Goal: Task Accomplishment & Management: Manage account settings

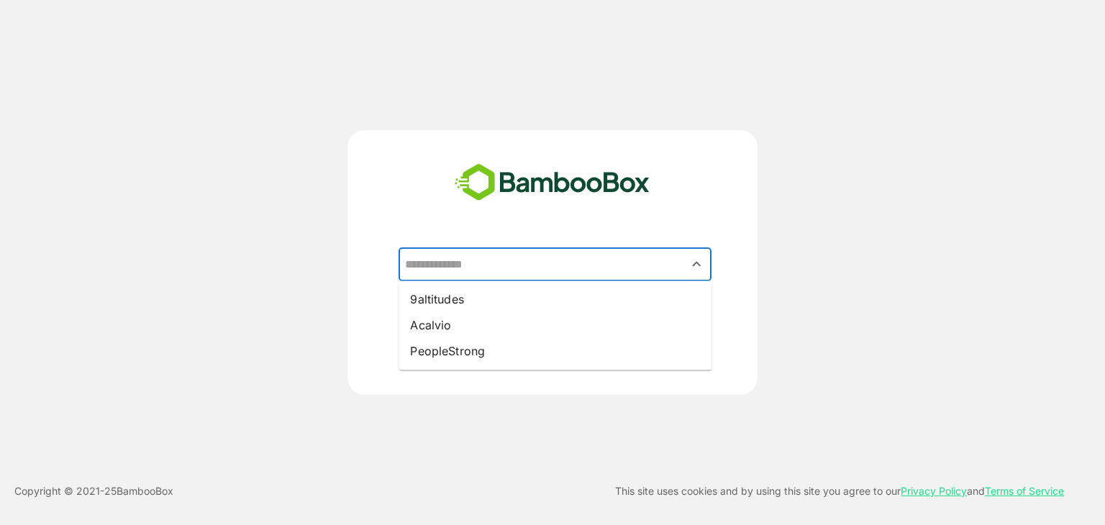
click at [521, 267] on input "text" at bounding box center [554, 264] width 307 height 27
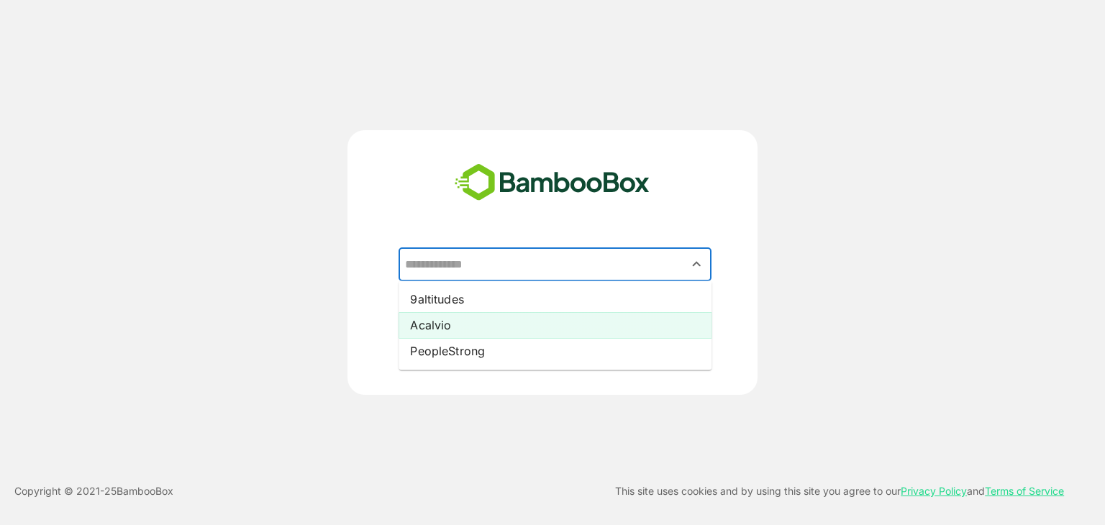
click at [494, 319] on li "Acalvio" at bounding box center [555, 325] width 313 height 26
type input "*******"
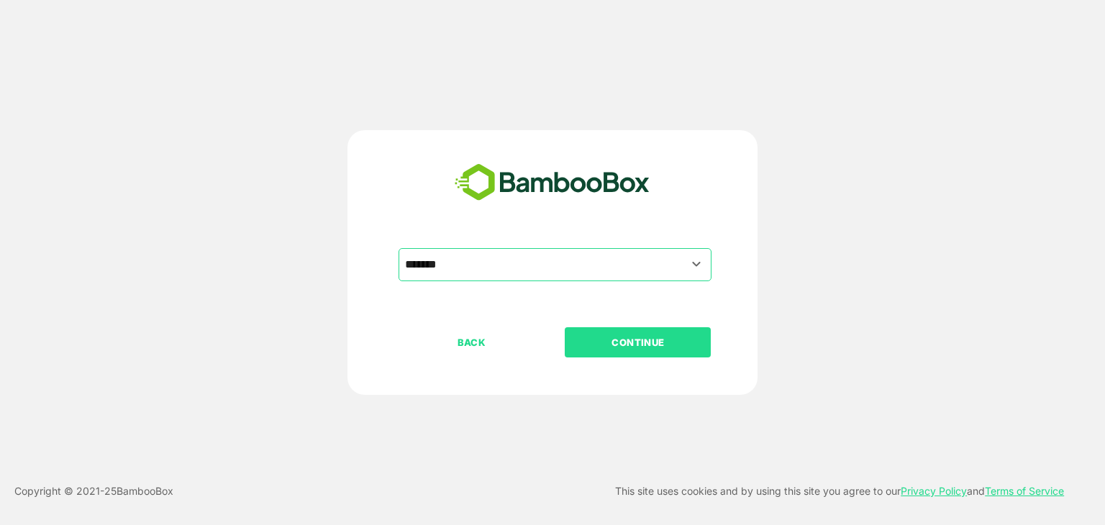
click at [624, 342] on p "CONTINUE" at bounding box center [638, 343] width 144 height 16
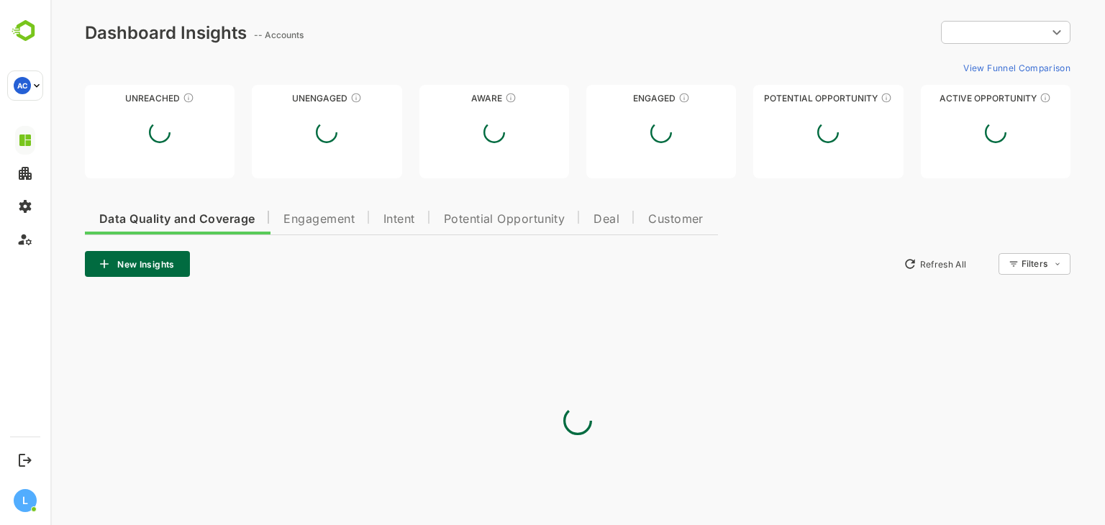
type input "**********"
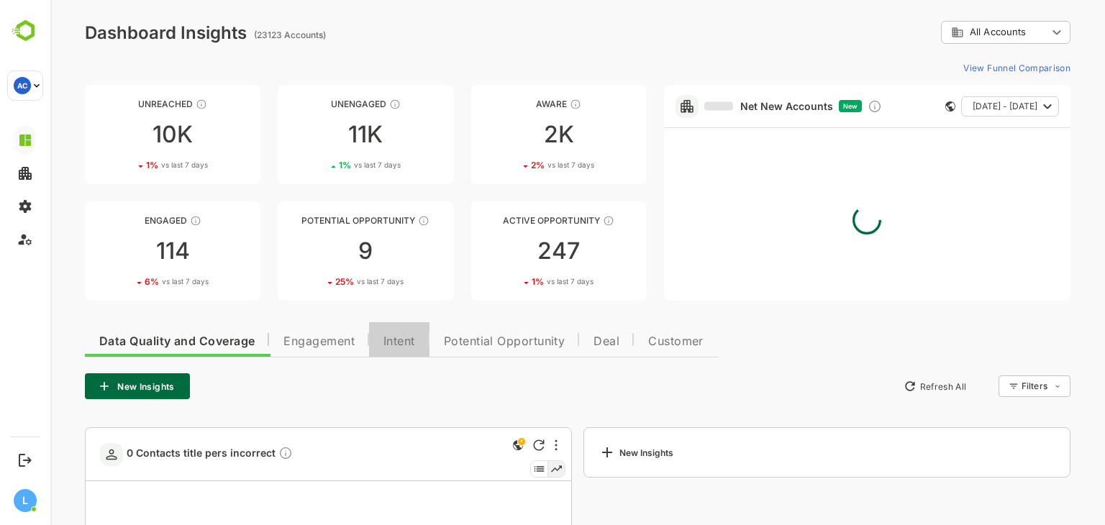
click at [411, 340] on span "Intent" at bounding box center [399, 342] width 32 height 12
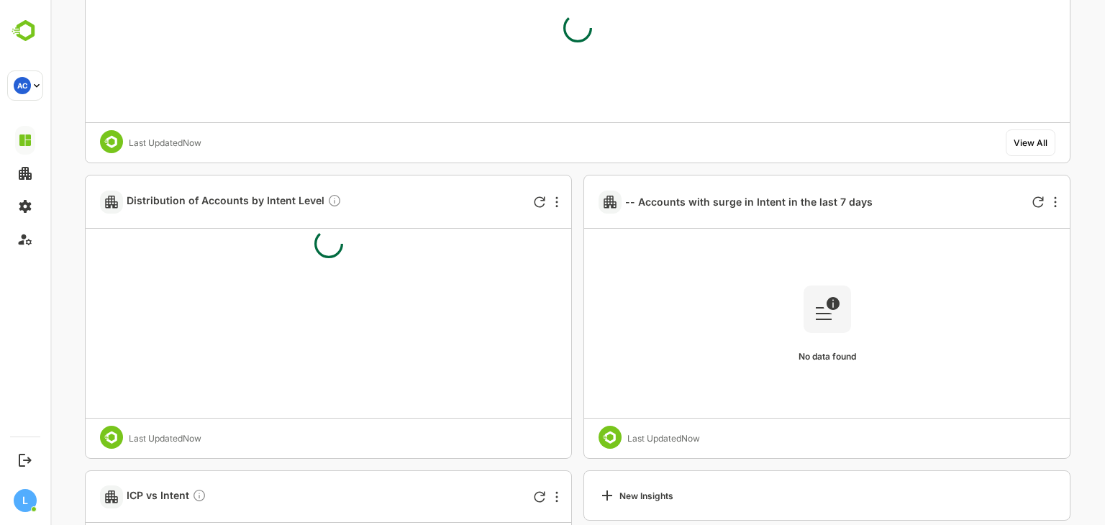
scroll to position [3503, 0]
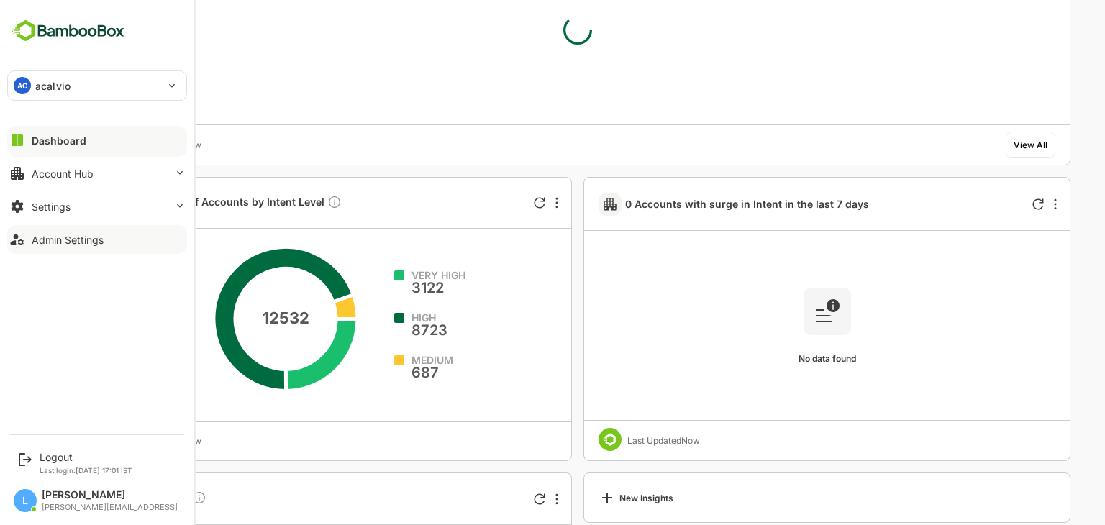
click at [88, 240] on div "Admin Settings" at bounding box center [68, 240] width 72 height 12
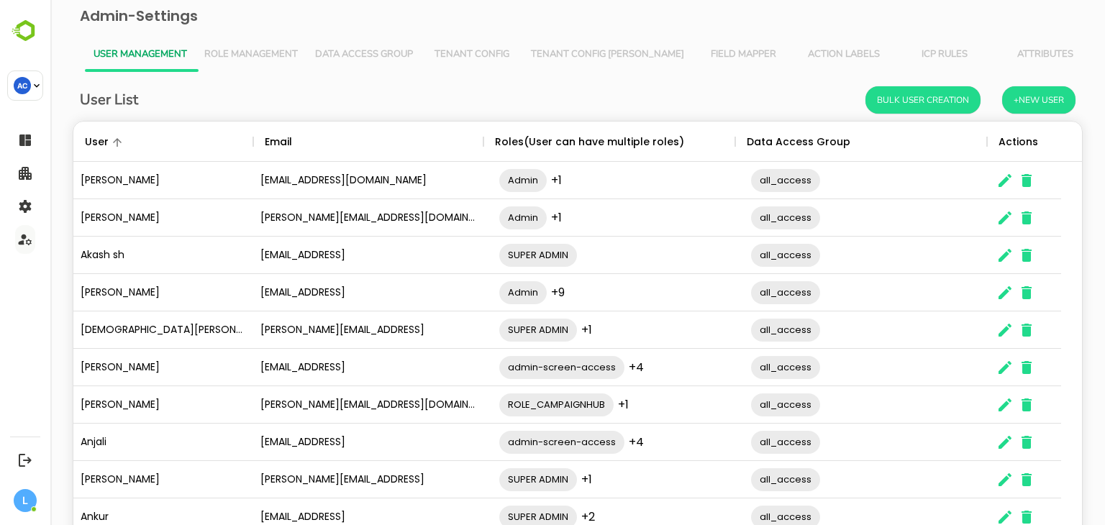
scroll to position [92, 0]
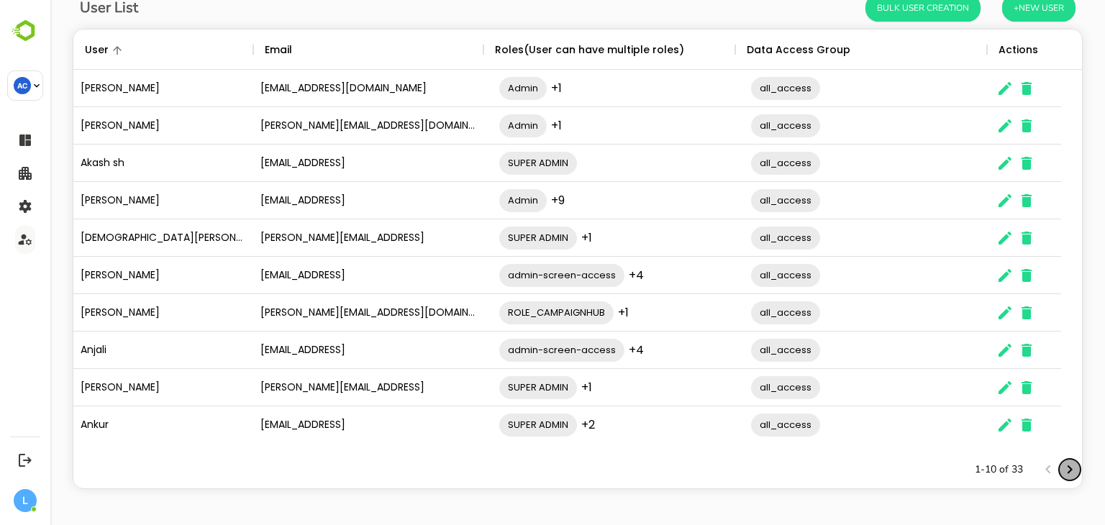
click at [1068, 471] on icon "Next page" at bounding box center [1070, 469] width 5 height 9
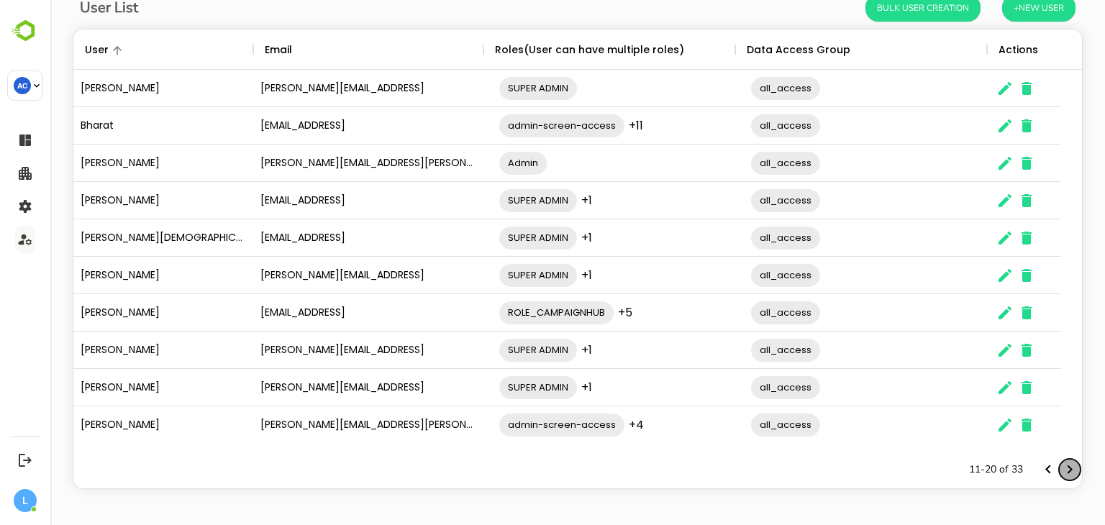
click at [1068, 471] on icon "Next page" at bounding box center [1070, 469] width 5 height 9
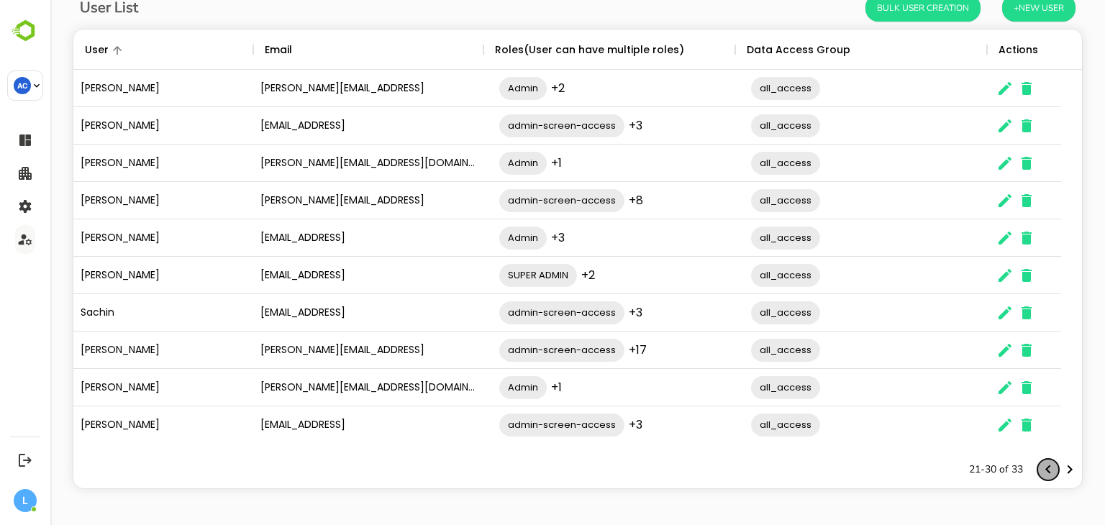
click at [1040, 471] on icon "Previous page" at bounding box center [1048, 469] width 17 height 17
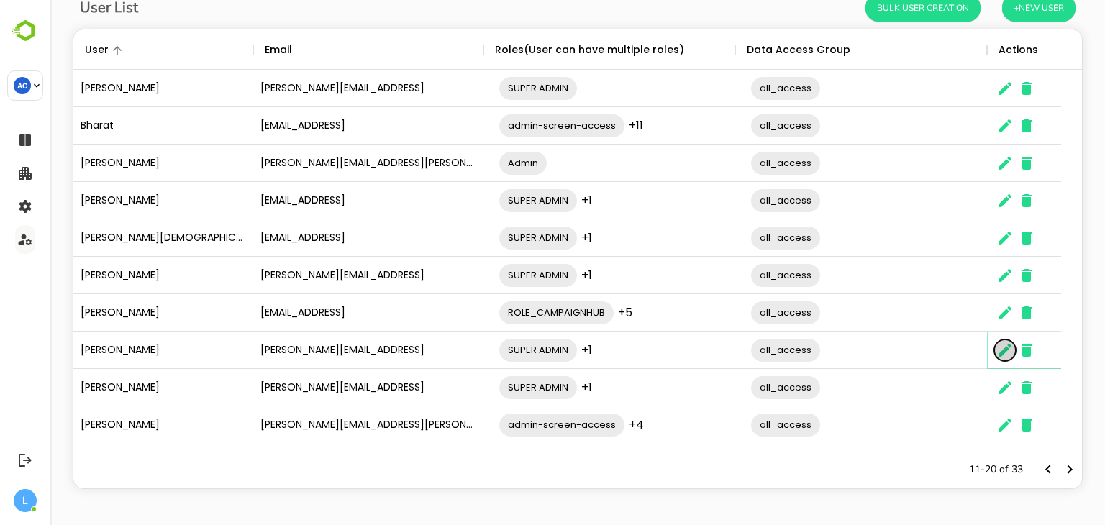
click at [1004, 346] on icon "The User Data" at bounding box center [1004, 350] width 17 height 17
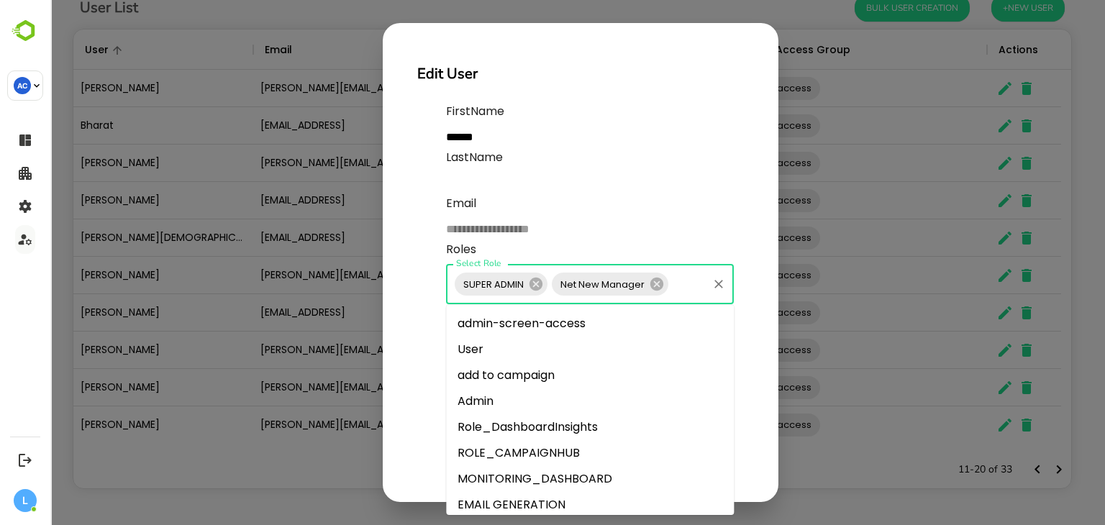
click at [690, 283] on input "Select Role" at bounding box center [688, 284] width 35 height 27
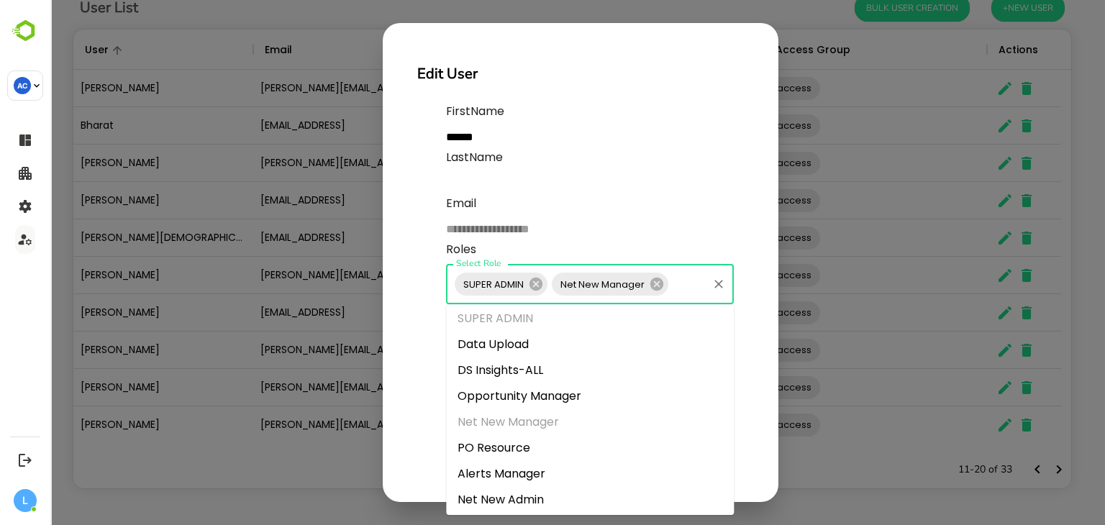
scroll to position [288, 0]
click at [558, 365] on li "DS Insights-ALL" at bounding box center [590, 373] width 288 height 26
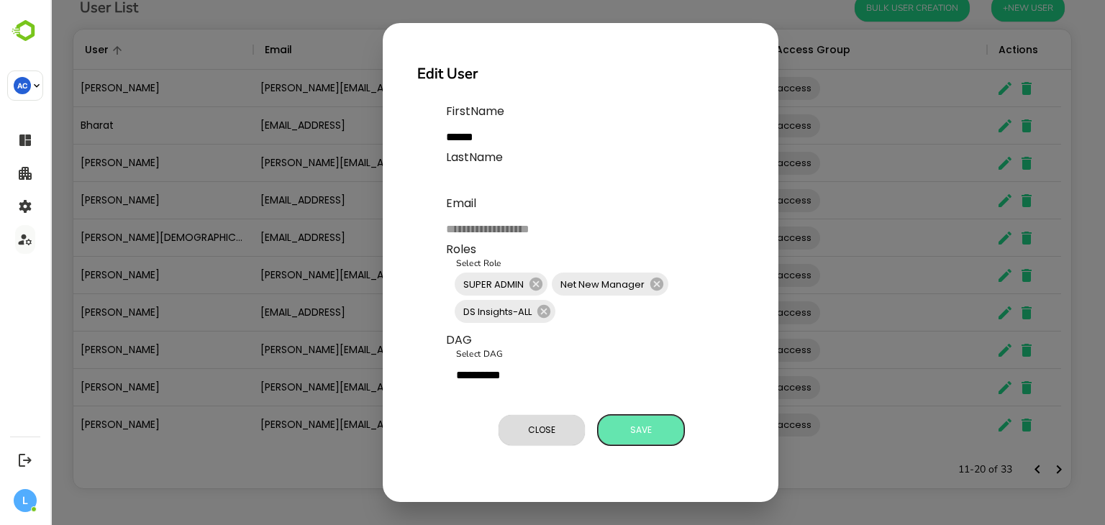
click at [660, 430] on span "Save" at bounding box center [641, 430] width 72 height 19
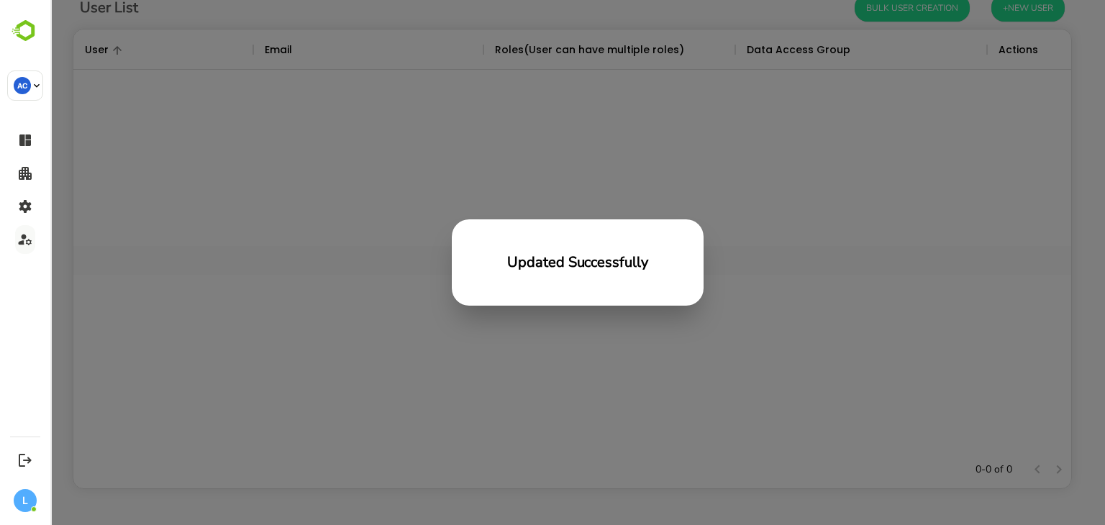
scroll to position [411, 987]
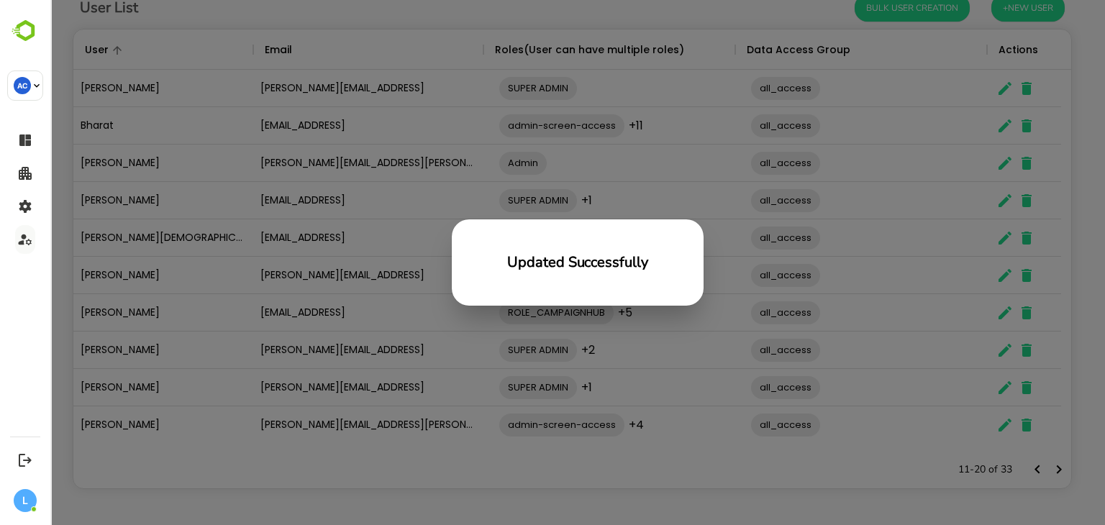
click at [301, 251] on div "Updated Successfully" at bounding box center [577, 262] width 1055 height 525
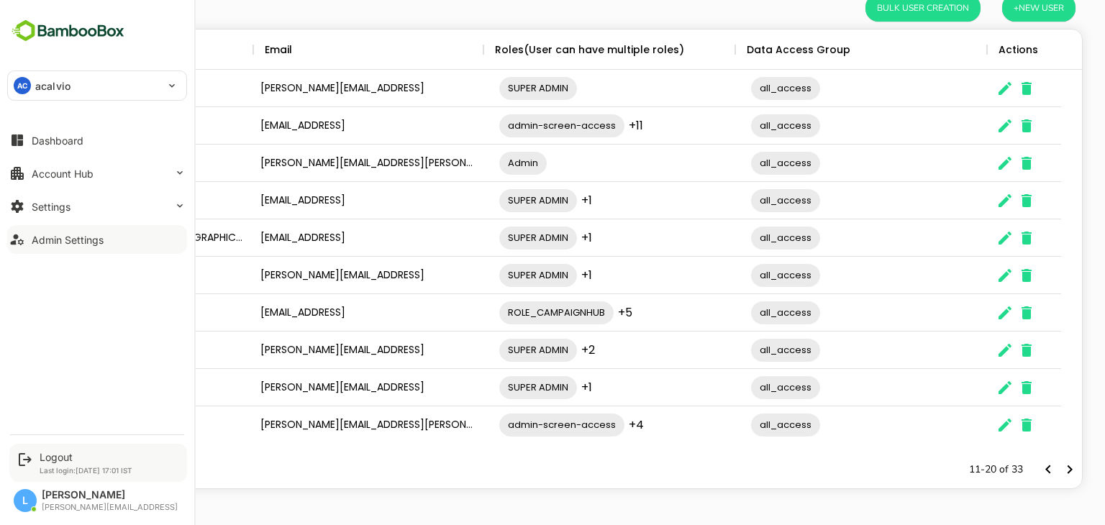
click at [60, 463] on div "Logout Last login: [DATE] 17:01 IST" at bounding box center [86, 463] width 93 height 24
click at [57, 460] on div "Logout" at bounding box center [86, 457] width 93 height 12
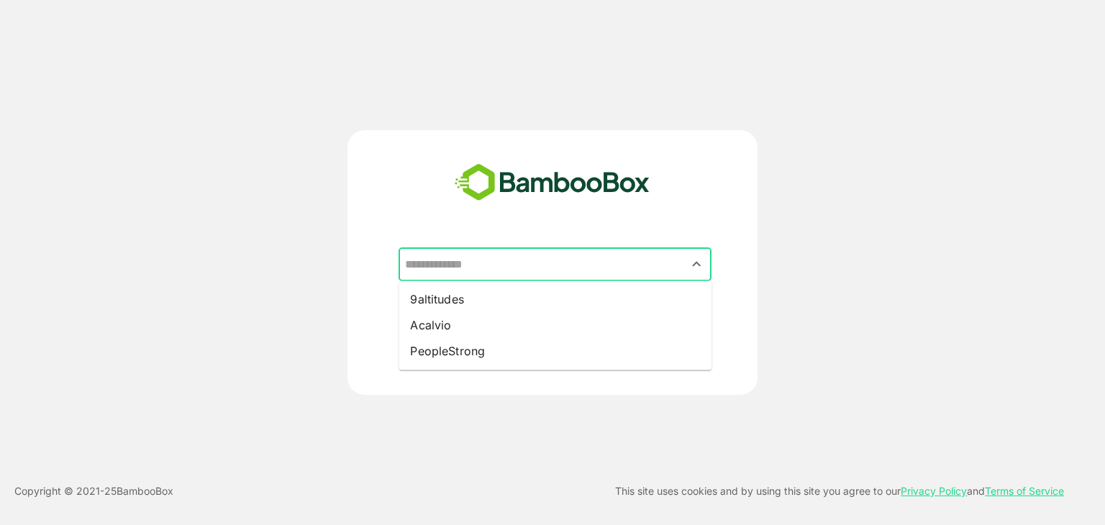
click at [556, 258] on input "text" at bounding box center [554, 264] width 307 height 27
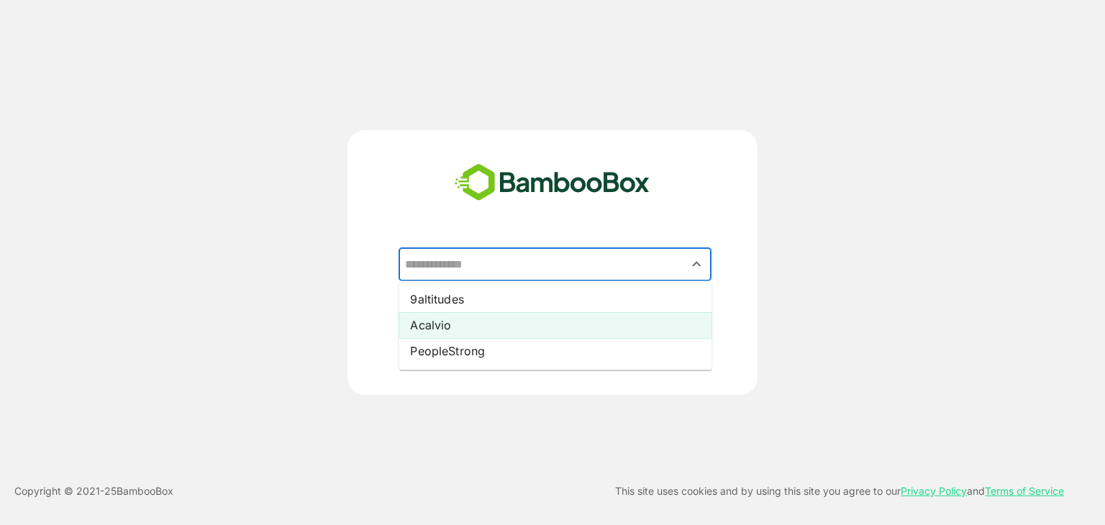
click at [478, 324] on li "Acalvio" at bounding box center [555, 325] width 313 height 26
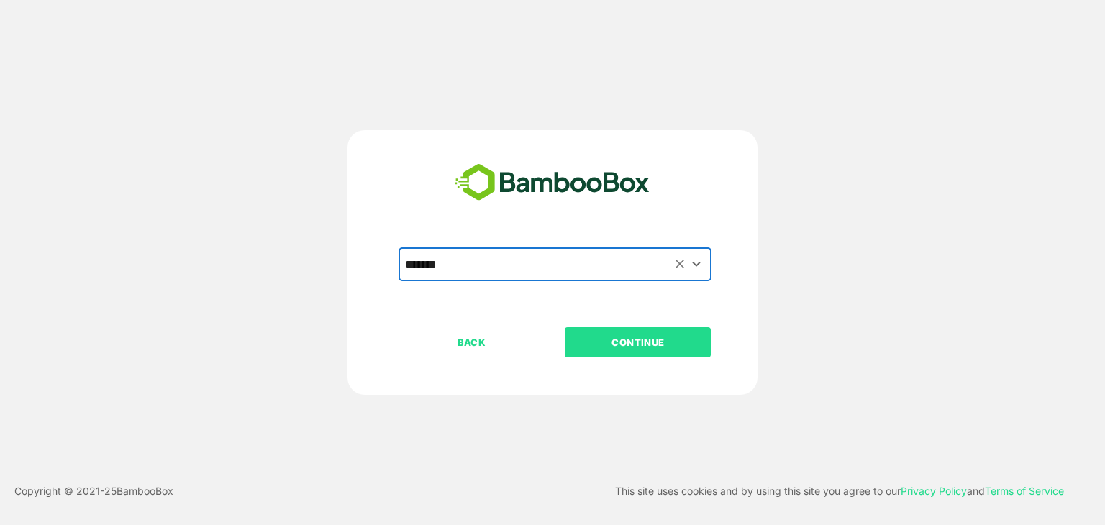
type input "*******"
click at [601, 342] on p "CONTINUE" at bounding box center [638, 343] width 144 height 16
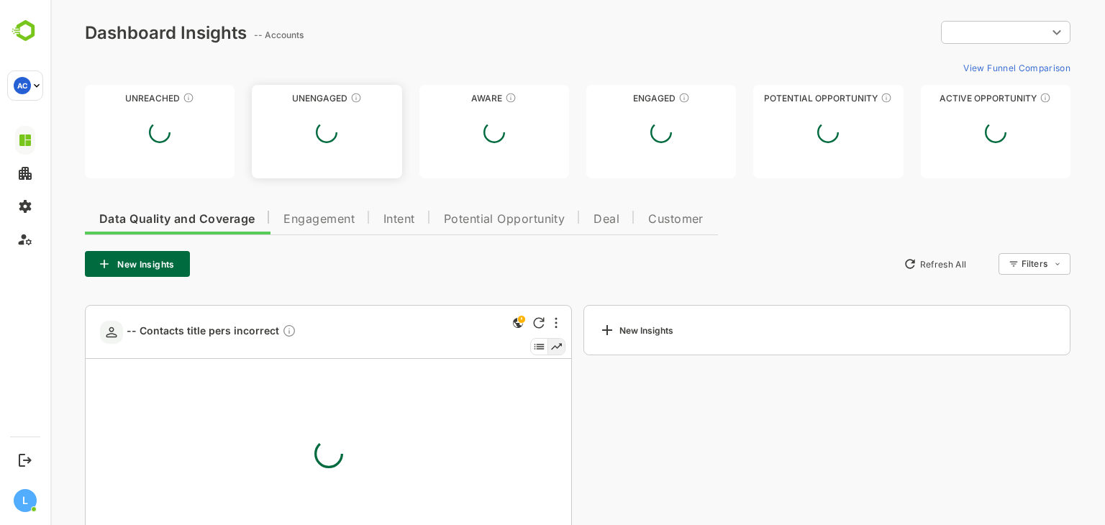
type input "**********"
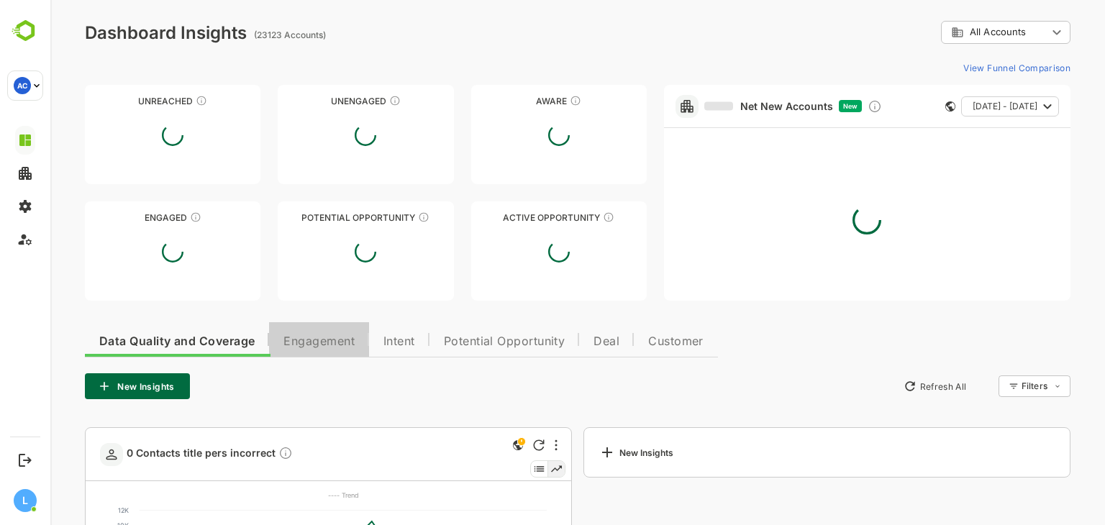
click at [340, 340] on span "Engagement" at bounding box center [318, 342] width 71 height 12
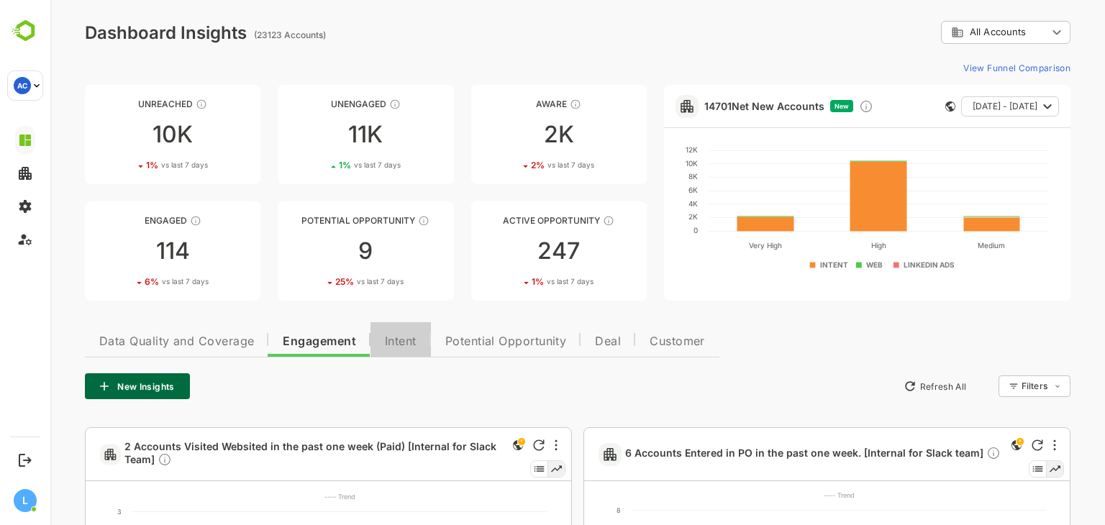
click at [399, 347] on span "Intent" at bounding box center [401, 342] width 32 height 12
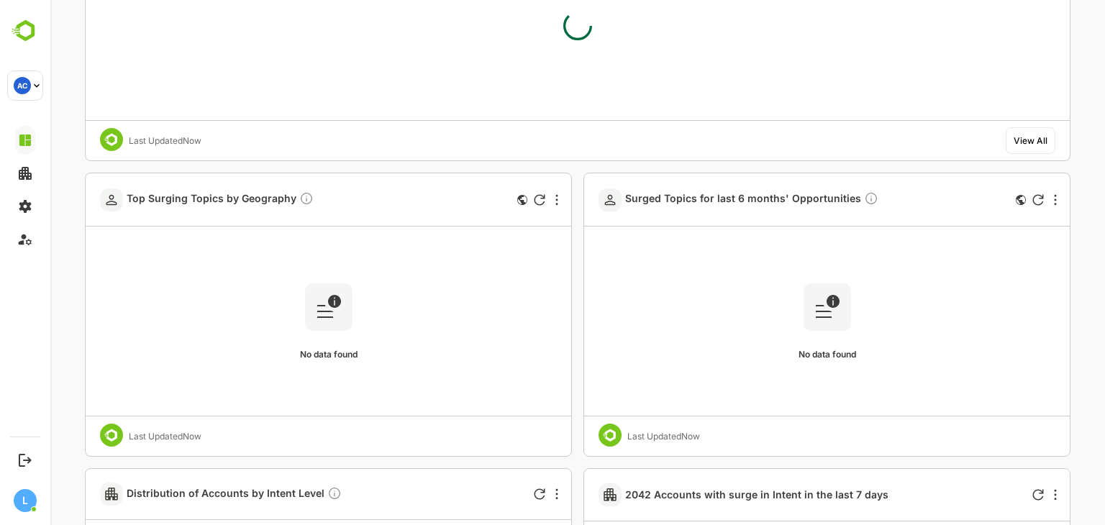
scroll to position [3505, 0]
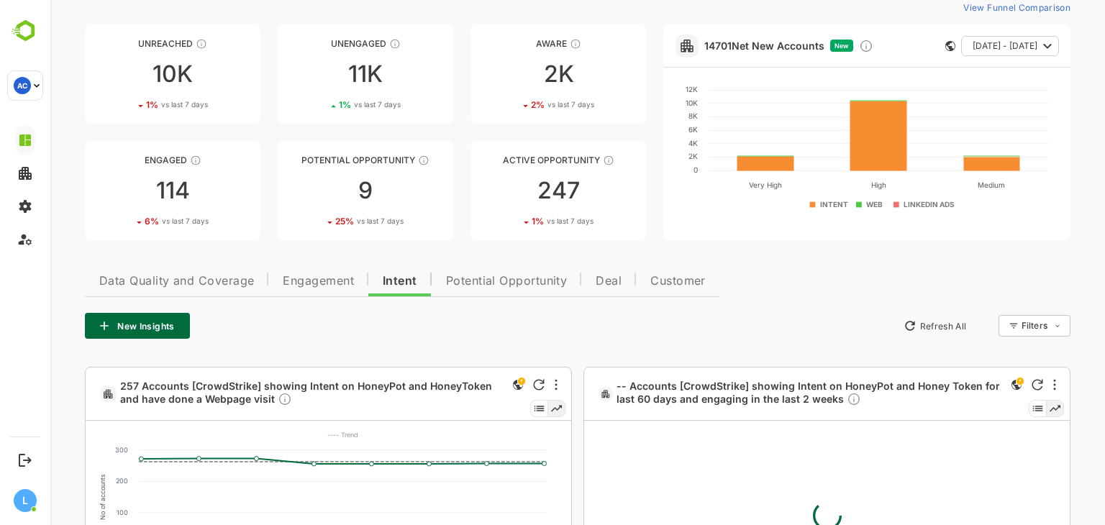
scroll to position [0, 0]
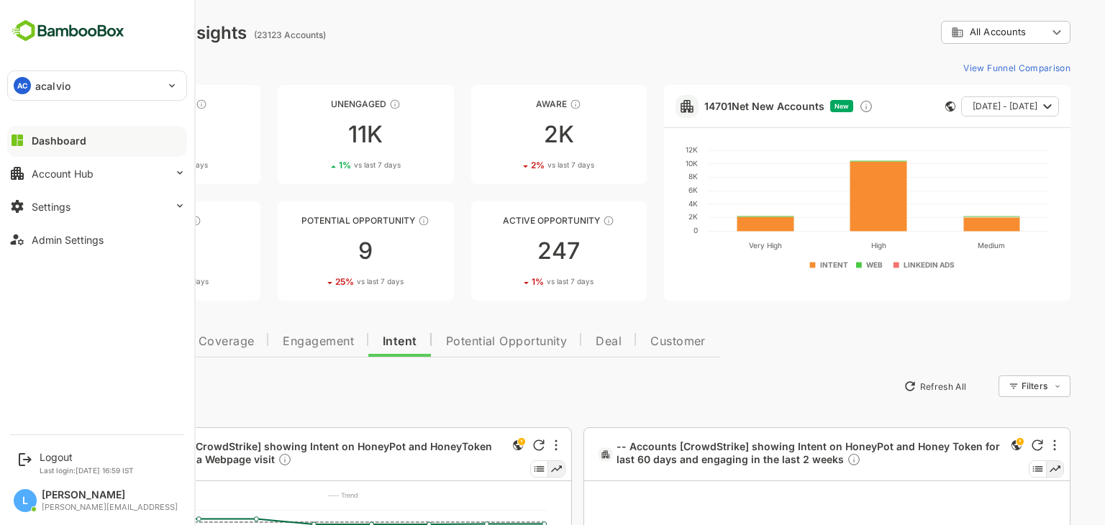
click at [47, 150] on div at bounding box center [97, 152] width 180 height 9
click at [47, 147] on button "Dashboard" at bounding box center [97, 140] width 180 height 29
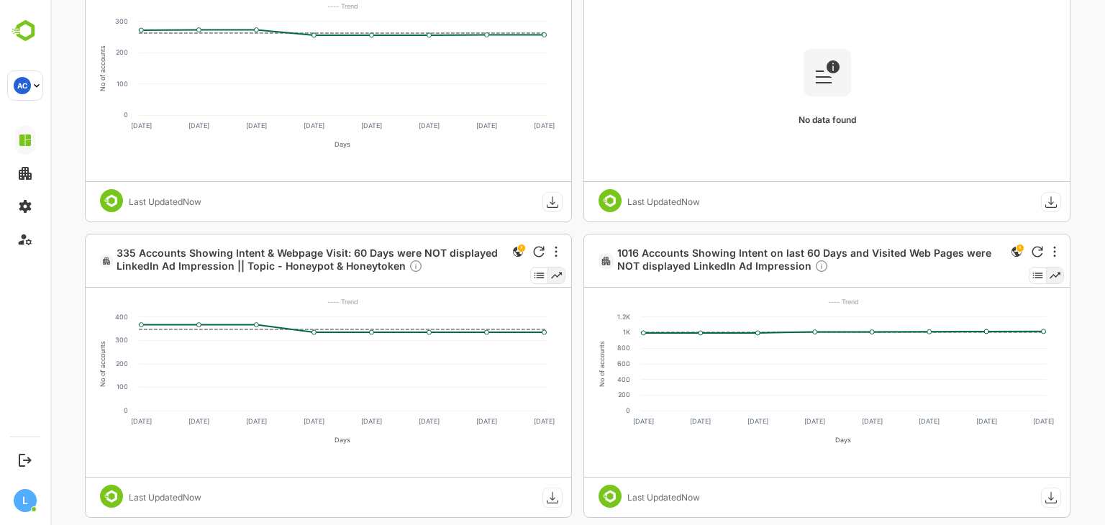
scroll to position [498, 0]
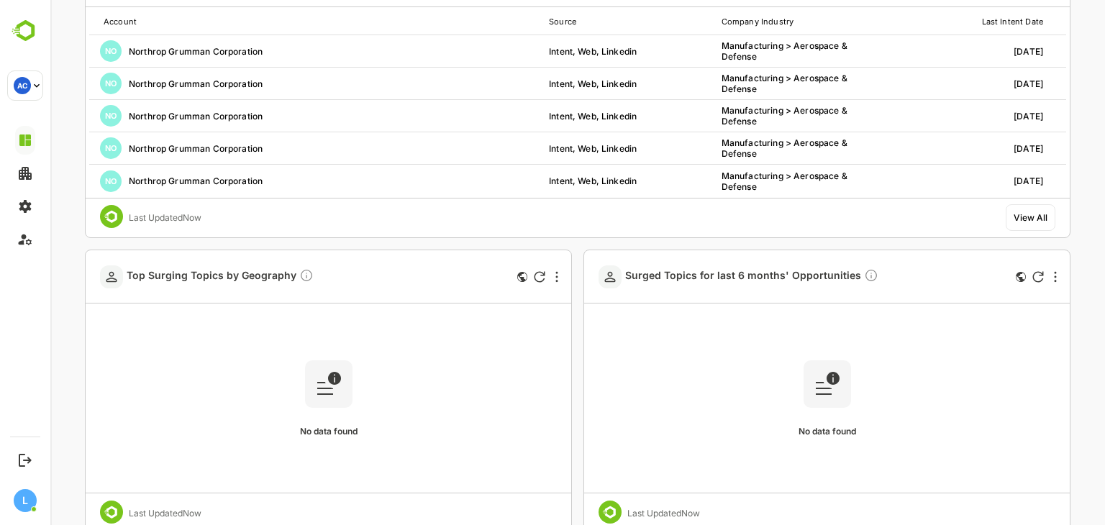
scroll to position [3427, 0]
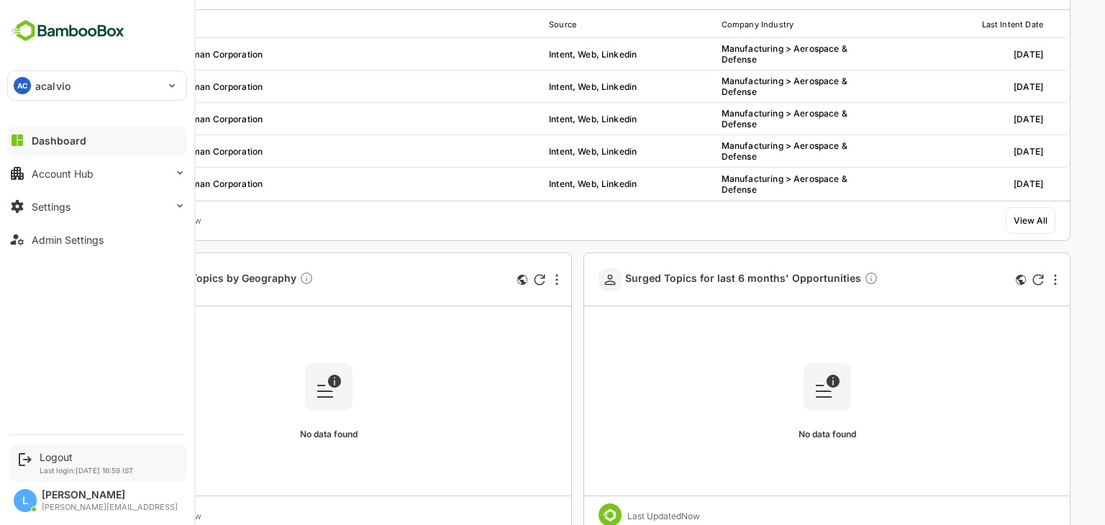
click at [56, 464] on div "Logout Last login: [DATE] 16:59 IST" at bounding box center [87, 463] width 94 height 24
click at [57, 459] on div "Logout" at bounding box center [87, 457] width 94 height 12
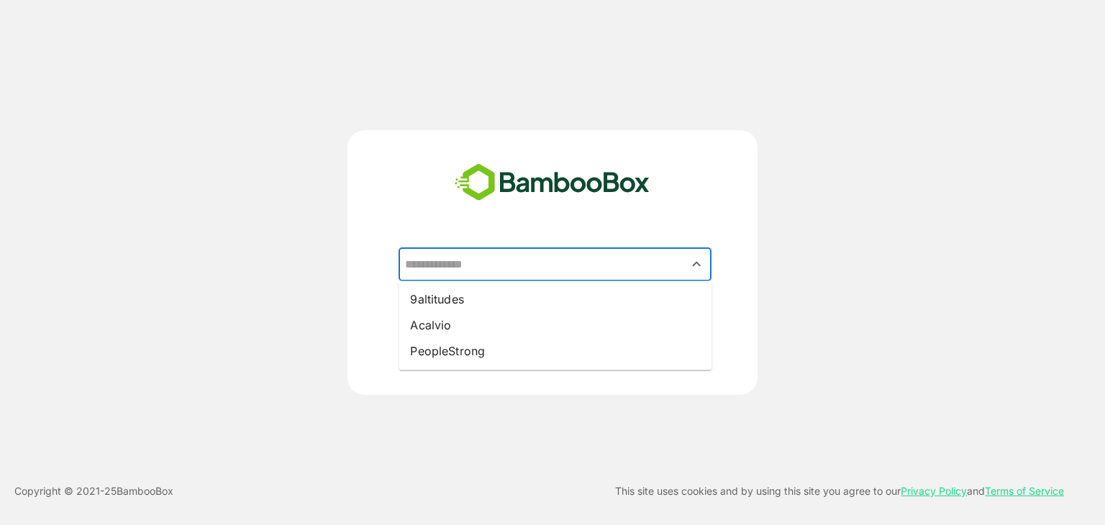
click at [564, 263] on input "text" at bounding box center [554, 264] width 307 height 27
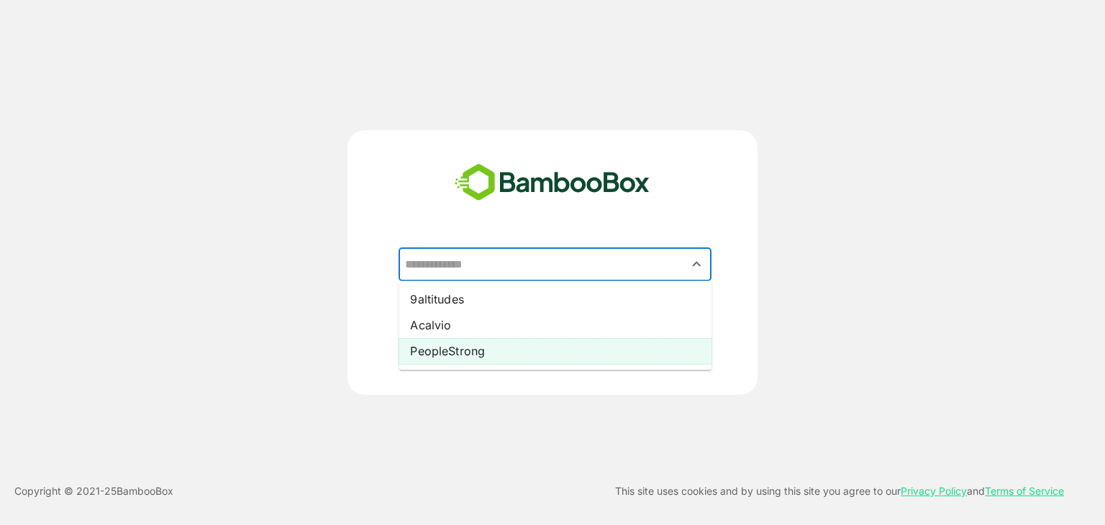
click at [502, 350] on li "PeopleStrong" at bounding box center [555, 351] width 313 height 26
type input "**********"
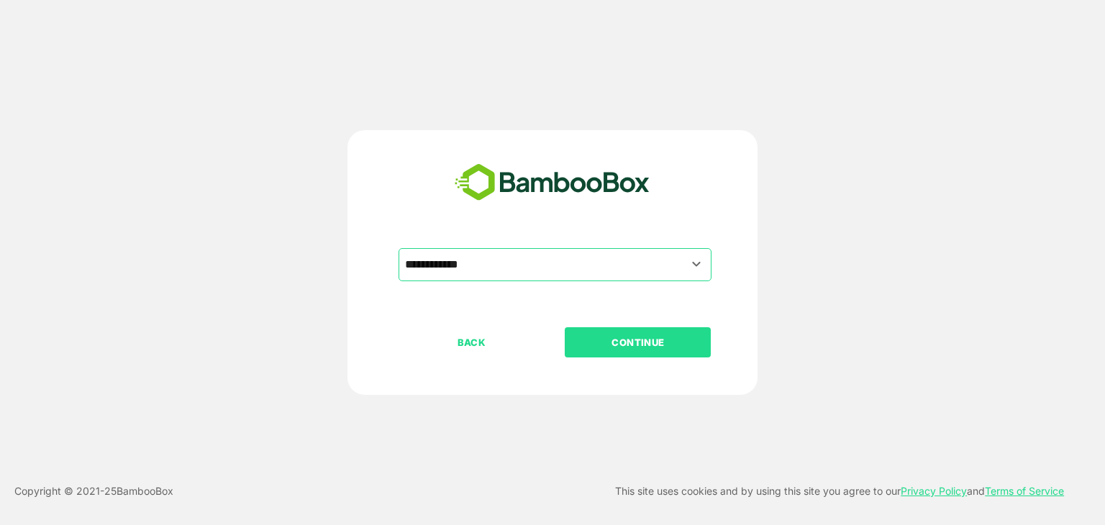
click at [598, 337] on p "CONTINUE" at bounding box center [638, 343] width 144 height 16
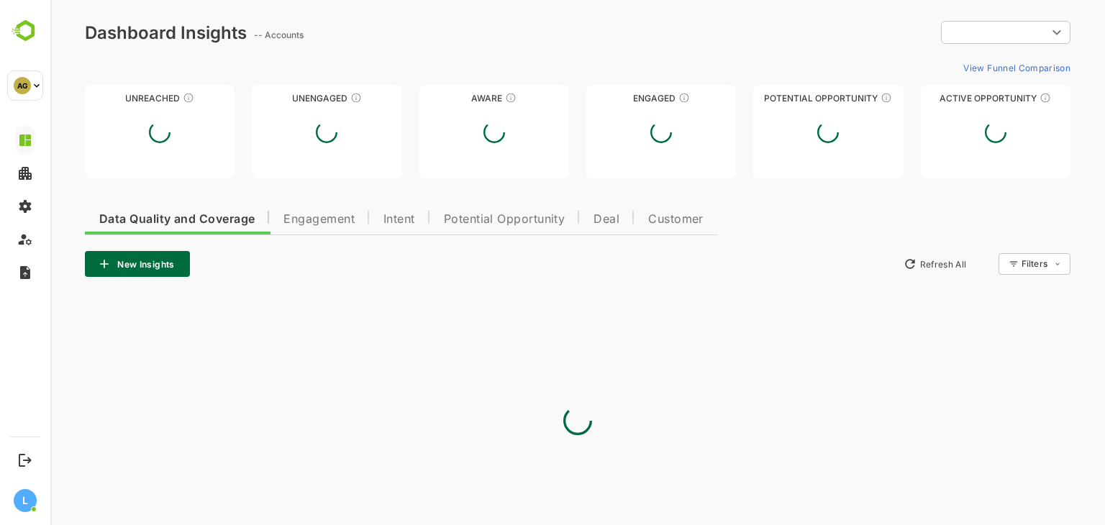
type input "**********"
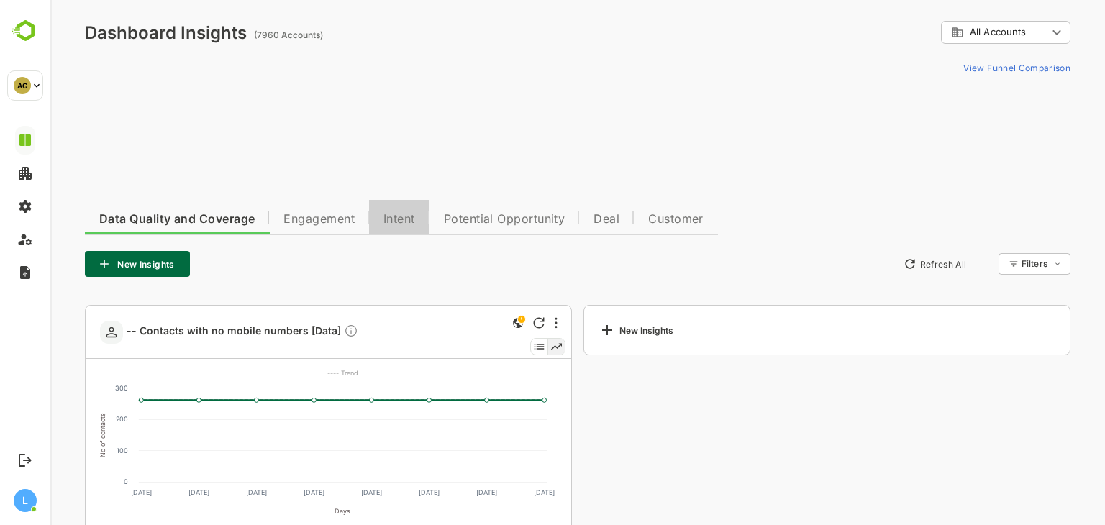
click at [412, 211] on button "Intent" at bounding box center [399, 217] width 60 height 35
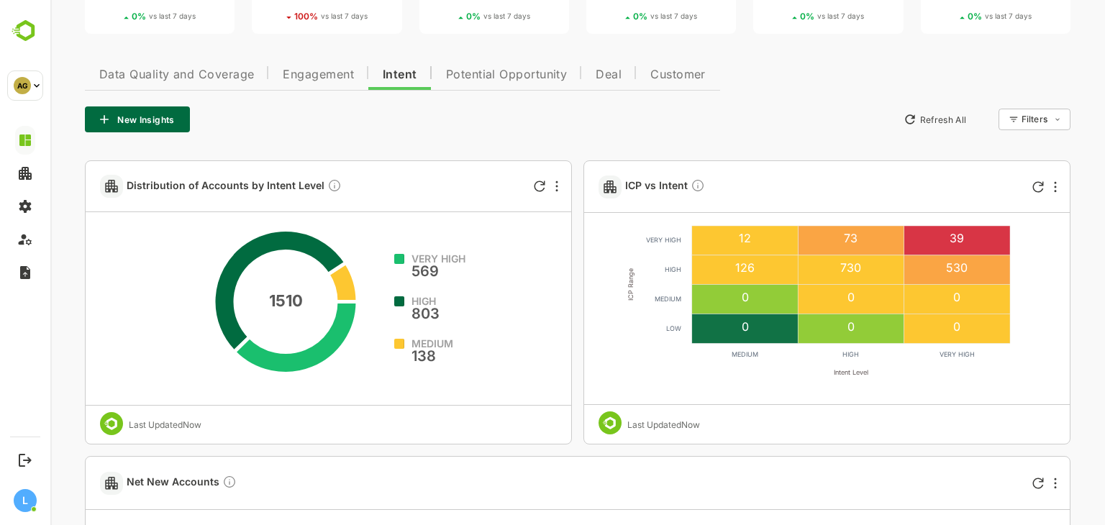
scroll to position [135, 0]
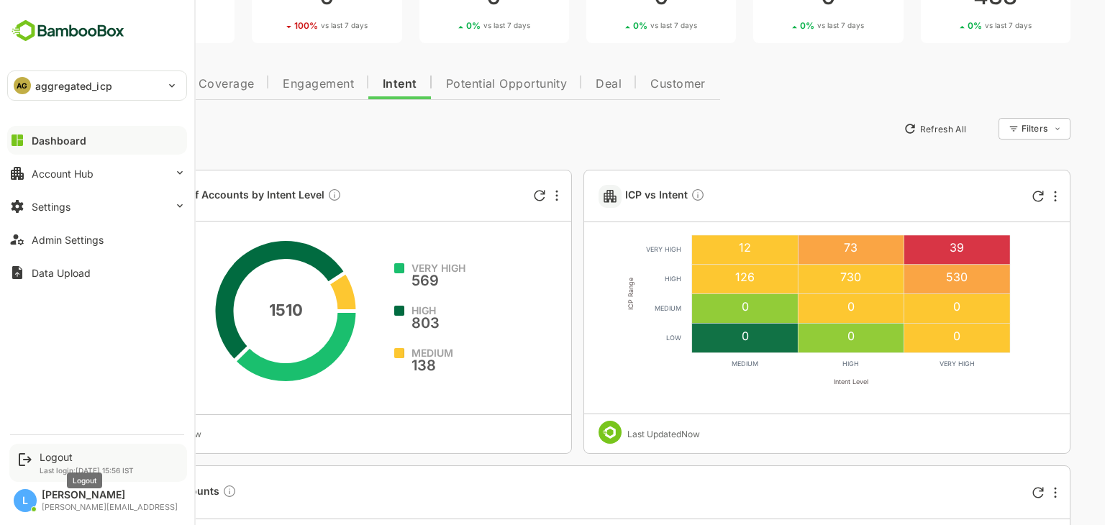
click at [58, 453] on div "Logout" at bounding box center [87, 457] width 94 height 12
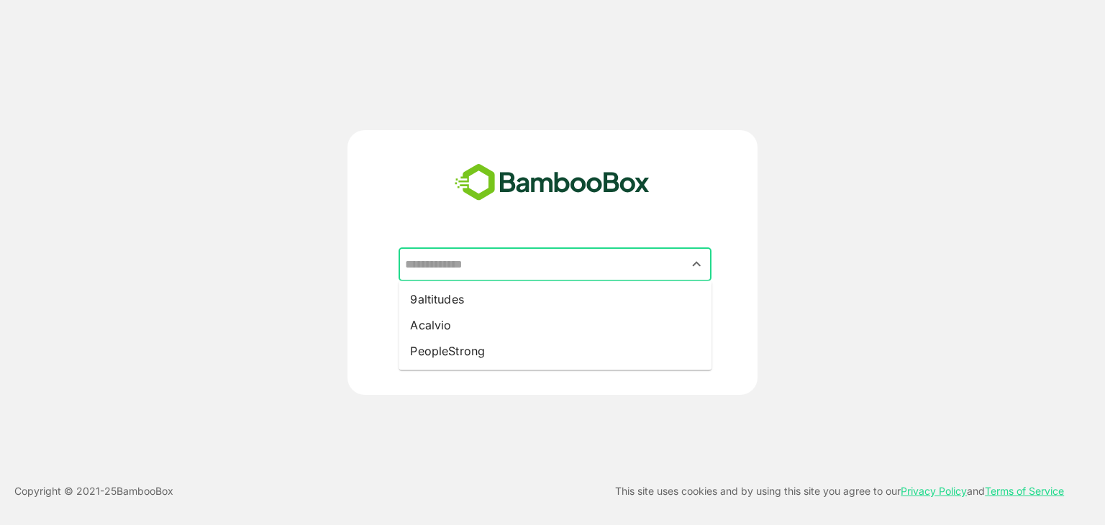
click at [442, 267] on input "text" at bounding box center [554, 264] width 307 height 27
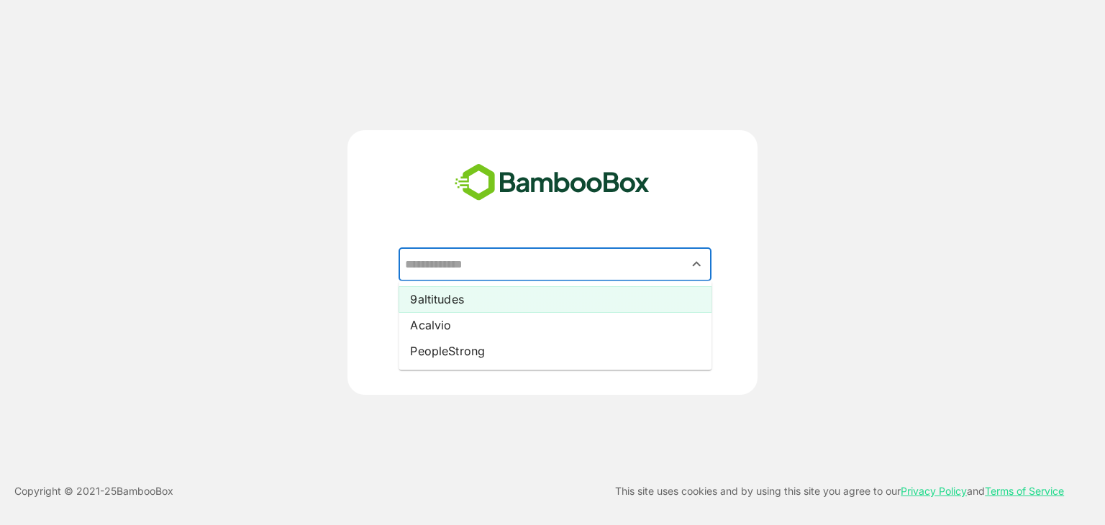
click at [444, 308] on li "9altitudes" at bounding box center [555, 299] width 313 height 26
type input "**********"
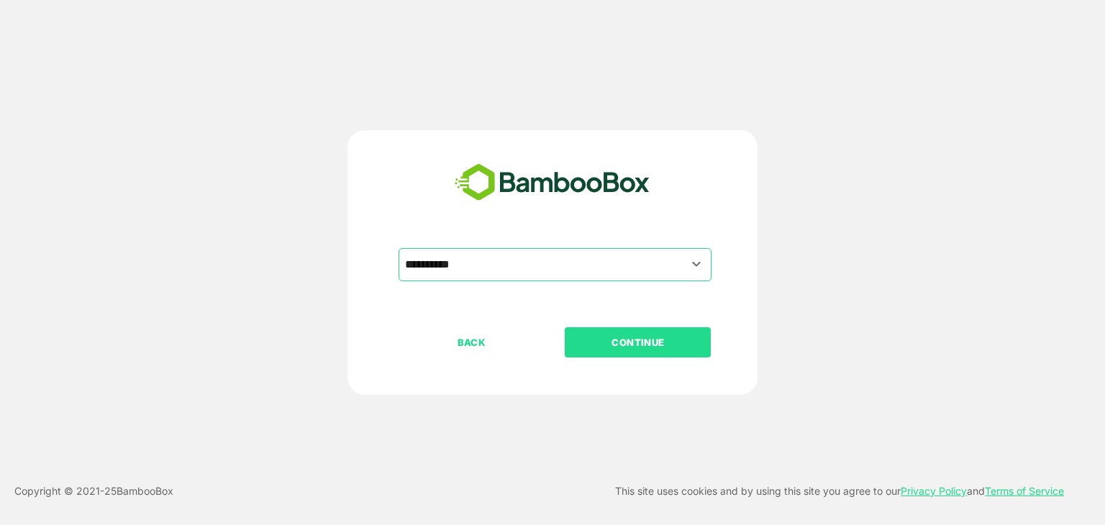
click at [618, 337] on p "CONTINUE" at bounding box center [638, 343] width 144 height 16
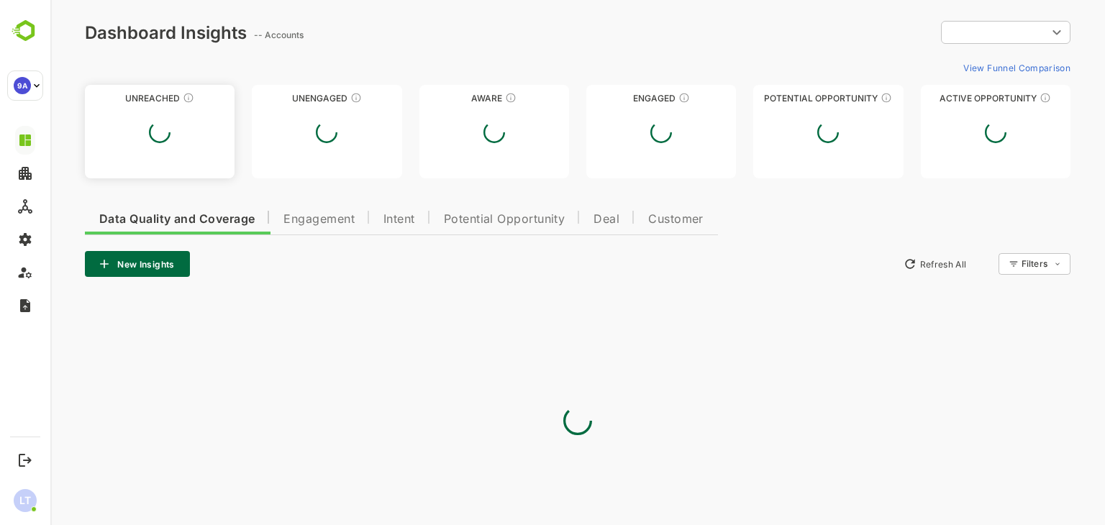
type input "**********"
